Goal: Navigation & Orientation: Find specific page/section

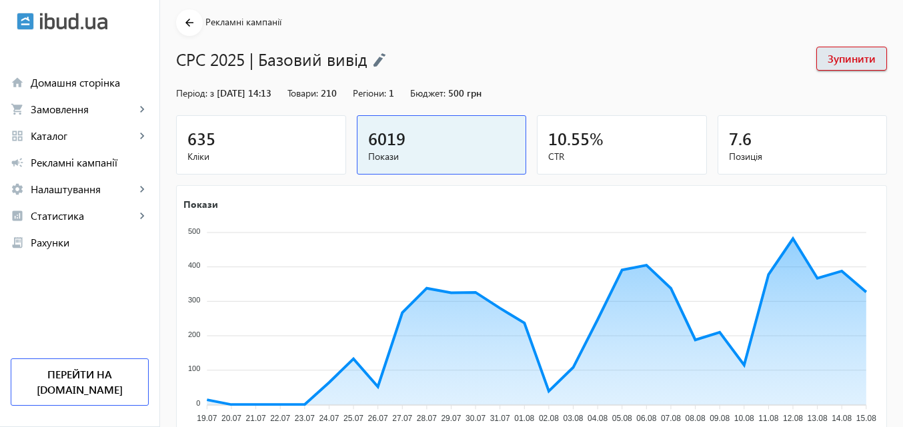
scroll to position [133, 0]
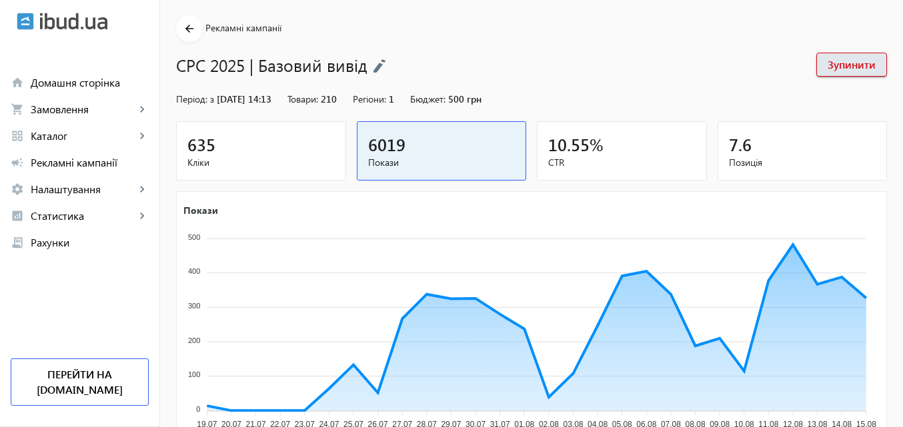
scroll to position [133, 0]
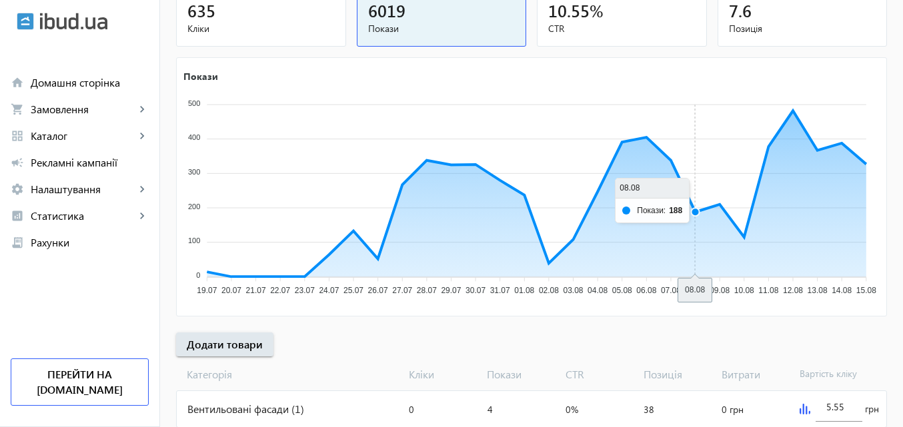
scroll to position [67, 0]
